Goal: Complete application form

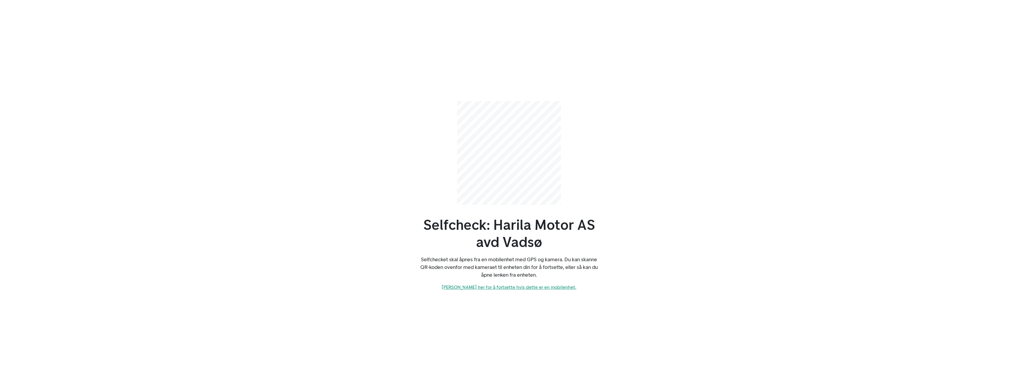
click at [533, 287] on link "[PERSON_NAME] her for å fortsette hvis dette er en mobilenhet." at bounding box center [509, 287] width 135 height 6
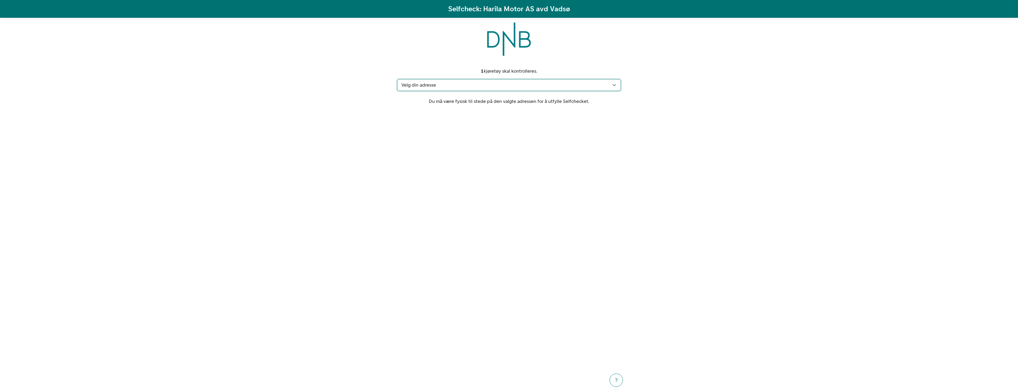
click at [611, 82] on select "Velg din adresse [STREET_ADDRESS] Min adresse mangler" at bounding box center [508, 84] width 223 height 11
select select "-1"
click at [397, 79] on select "Velg din adresse [STREET_ADDRESS] Min adresse mangler" at bounding box center [508, 84] width 223 height 11
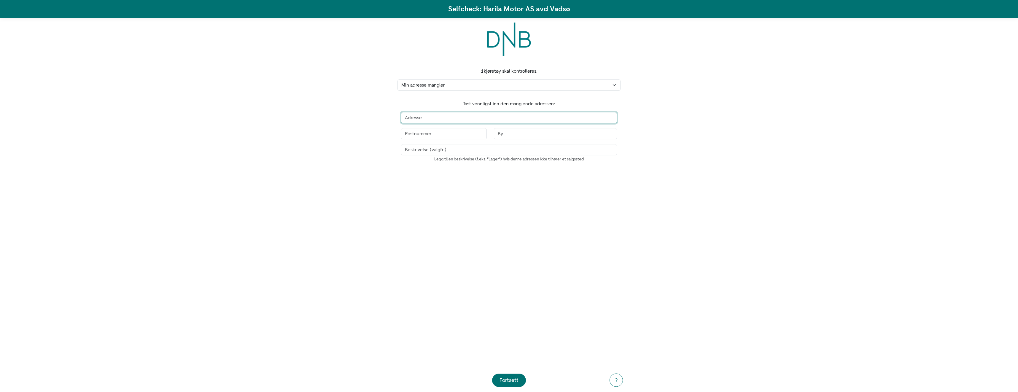
click at [430, 116] on input "text" at bounding box center [509, 117] width 216 height 11
type input "[STREET_ADDRESS]"
click at [427, 134] on input "text" at bounding box center [444, 133] width 86 height 11
type input "9513"
click at [509, 132] on input "text" at bounding box center [555, 133] width 123 height 11
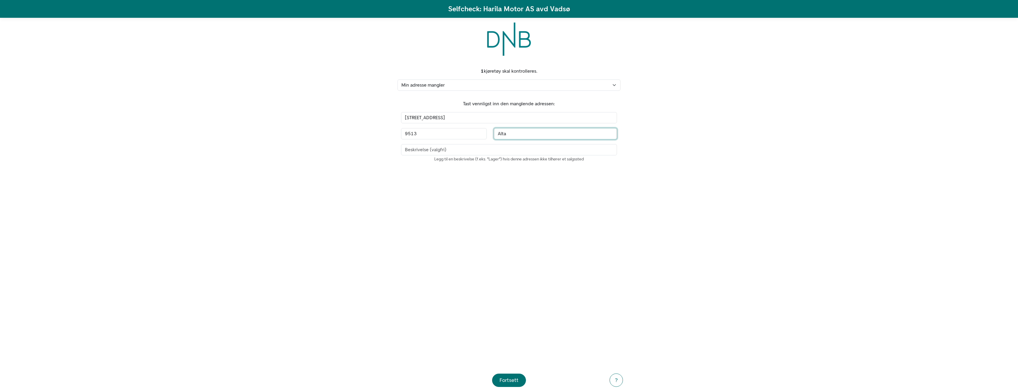
type input "Alta"
click at [429, 153] on input "text" at bounding box center [509, 149] width 216 height 11
drag, startPoint x: 434, startPoint y: 180, endPoint x: 441, endPoint y: 192, distance: 13.9
click at [435, 180] on section "1 kjøretøy skal kontrolleres. Velg din adresse [STREET_ADDRESS] Min adresse man…" at bounding box center [508, 214] width 237 height 308
click at [517, 379] on div "Fortsett" at bounding box center [508, 380] width 19 height 8
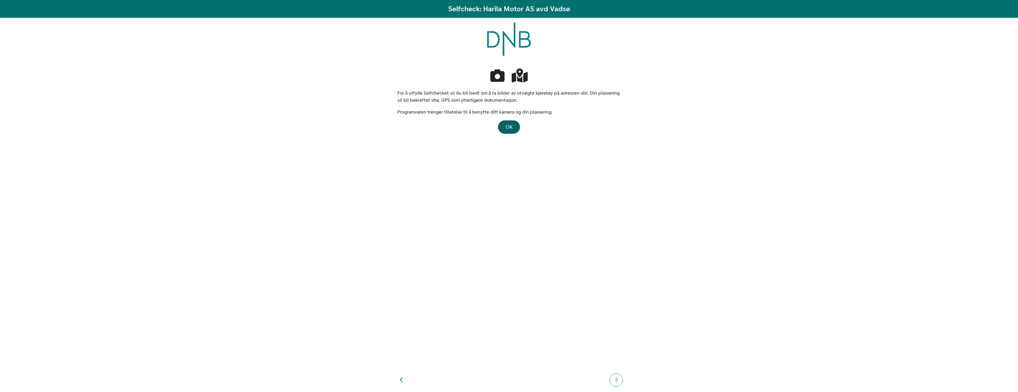
click at [511, 125] on span "OK" at bounding box center [508, 127] width 7 height 7
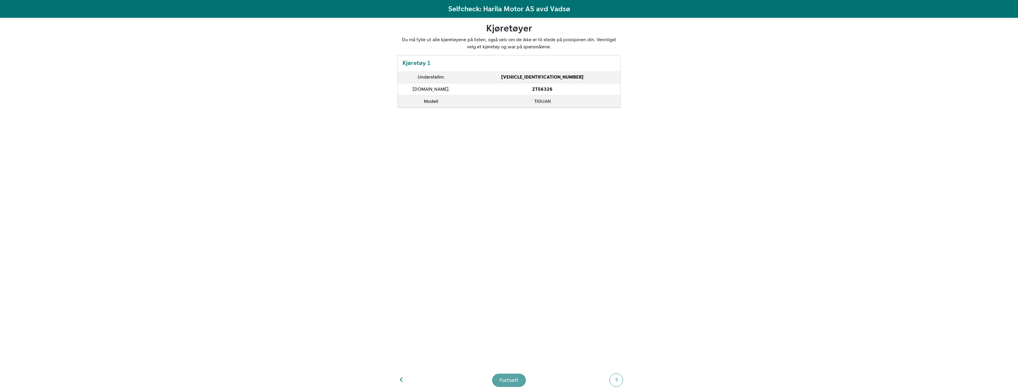
click at [512, 382] on footer "Fortsett ?" at bounding box center [508, 380] width 237 height 24
click at [512, 378] on footer "Fortsett ?" at bounding box center [508, 380] width 237 height 24
click at [507, 382] on footer "Fortsett ?" at bounding box center [508, 380] width 237 height 24
click at [402, 381] on icon "button" at bounding box center [401, 379] width 3 height 5
select select "-1"
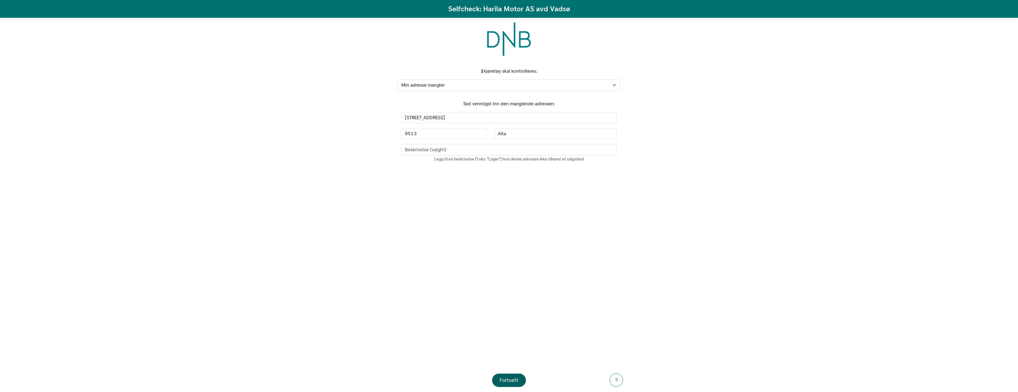
click at [506, 380] on div "Fortsett" at bounding box center [508, 380] width 19 height 8
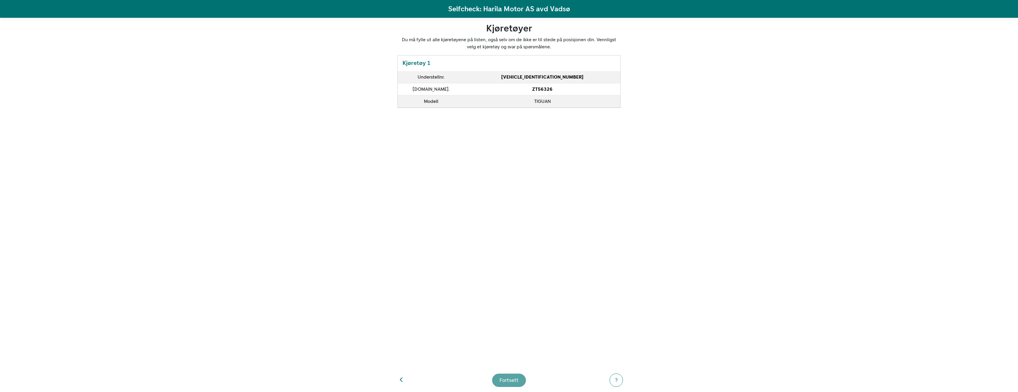
click at [509, 377] on footer "Fortsett ?" at bounding box center [508, 380] width 237 height 24
click at [510, 375] on footer "Fortsett ?" at bounding box center [508, 380] width 237 height 24
click at [513, 380] on footer "Fortsett ?" at bounding box center [508, 380] width 237 height 24
